Goal: Use online tool/utility: Utilize a website feature to perform a specific function

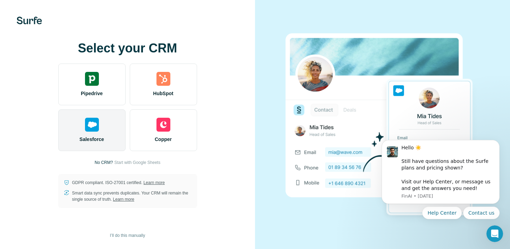
click at [95, 131] on div "Salesforce" at bounding box center [91, 130] width 67 height 42
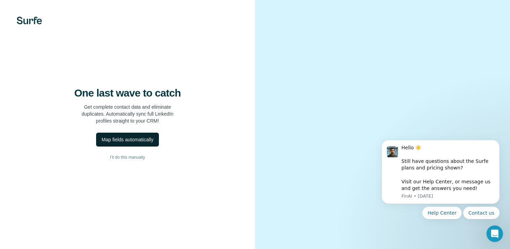
click at [144, 143] on div "Map fields automatically" at bounding box center [128, 139] width 52 height 7
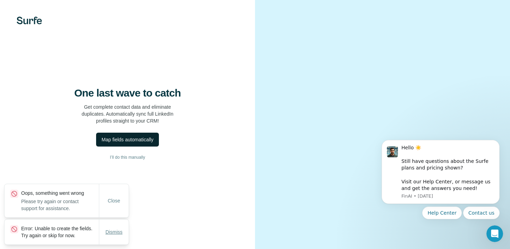
click at [110, 230] on span "Dismiss" at bounding box center [113, 231] width 17 height 7
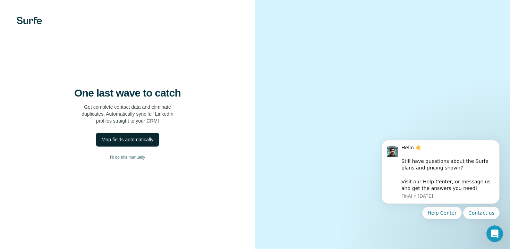
click at [154, 220] on div "One last wave to catch Get complete contact data and eliminate duplicates. Auto…" at bounding box center [127, 124] width 255 height 249
click at [123, 146] on button "Map fields automatically" at bounding box center [127, 139] width 63 height 14
